Goal: Task Accomplishment & Management: Manage account settings

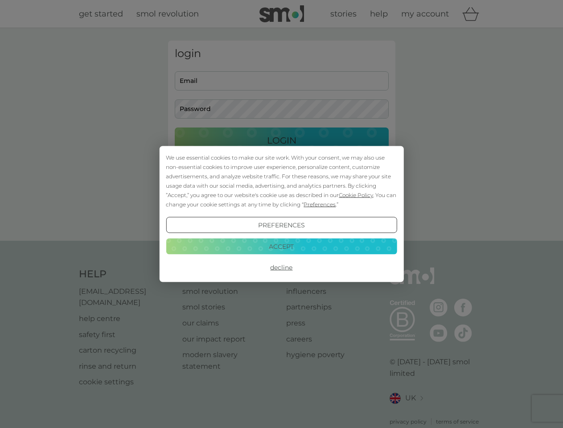
click at [356, 195] on span "Cookie Policy" at bounding box center [356, 195] width 34 height 7
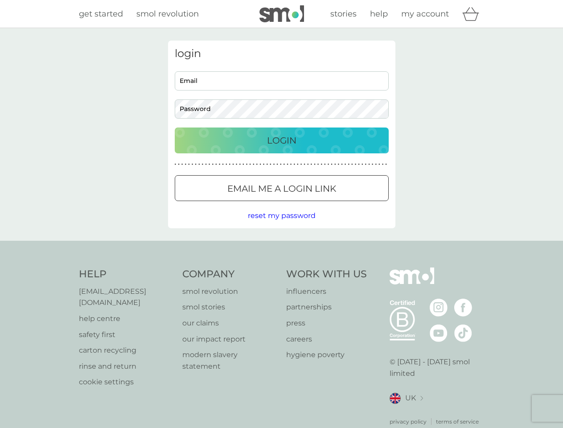
click at [319, 204] on div "login Email Password Login ● ● ● ● ● ● ● ● ● ● ● ● ● ● ● ● ● ● ● ● ● ● ● ● ● ● …" at bounding box center [281, 135] width 227 height 188
click at [281, 225] on div "login Email Password Login ● ● ● ● ● ● ● ● ● ● ● ● ● ● ● ● ● ● ● ● ● ● ● ● ● ● …" at bounding box center [281, 135] width 227 height 188
click at [281, 268] on div "Help [EMAIL_ADDRESS][DOMAIN_NAME] help centre safety first carton recycling rin…" at bounding box center [282, 347] width 406 height 158
click at [281, 246] on div "Help [EMAIL_ADDRESS][DOMAIN_NAME] help centre safety first carton recycling rin…" at bounding box center [281, 347] width 563 height 212
